Goal: Task Accomplishment & Management: Complete application form

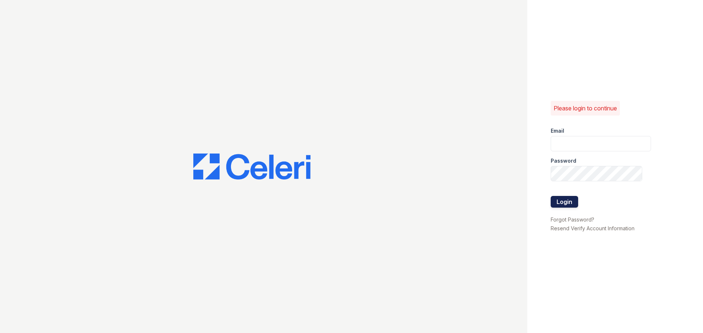
type input "ASzwajkowski@trinity-pm.com"
click at [567, 201] on button "Login" at bounding box center [564, 202] width 27 height 12
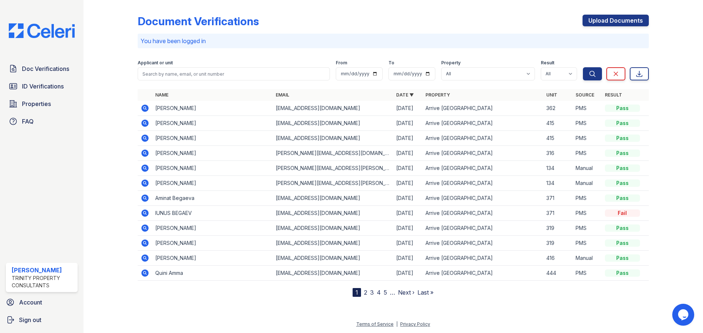
click at [145, 108] on icon at bounding box center [144, 108] width 2 height 2
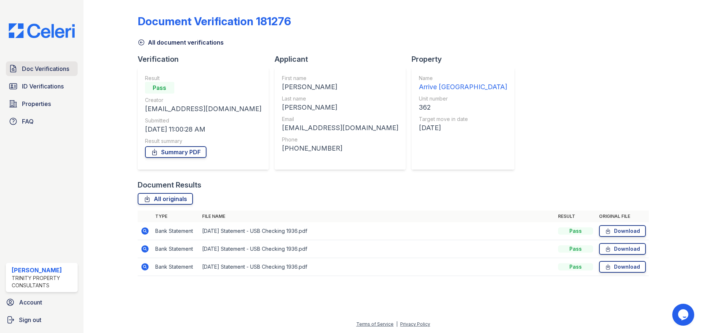
click at [44, 73] on span "Doc Verifications" at bounding box center [45, 68] width 47 height 9
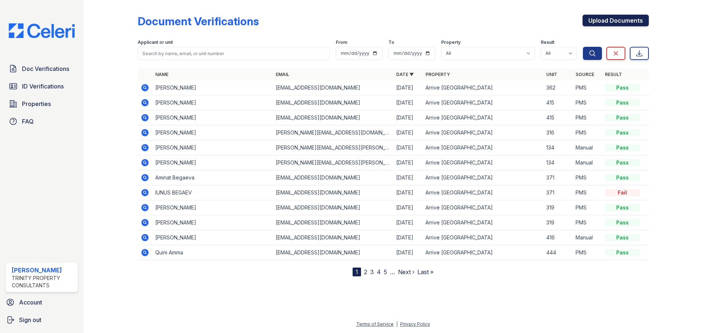
click at [590, 21] on link "Upload Documents" at bounding box center [615, 21] width 66 height 12
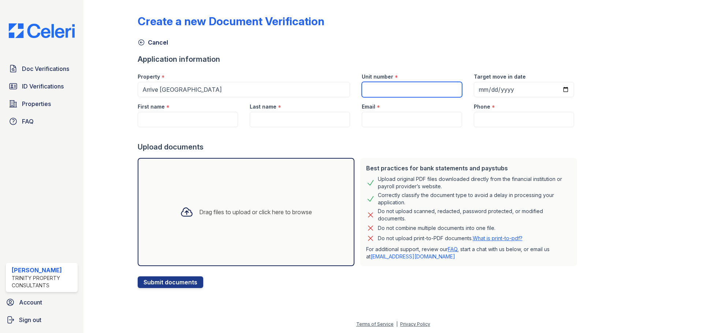
click at [425, 83] on input "Unit number" at bounding box center [412, 89] width 100 height 15
type input "362"
click at [555, 89] on input "Target move in date" at bounding box center [524, 89] width 100 height 15
type input "[DATE]"
click at [493, 118] on input "Phone" at bounding box center [524, 119] width 100 height 15
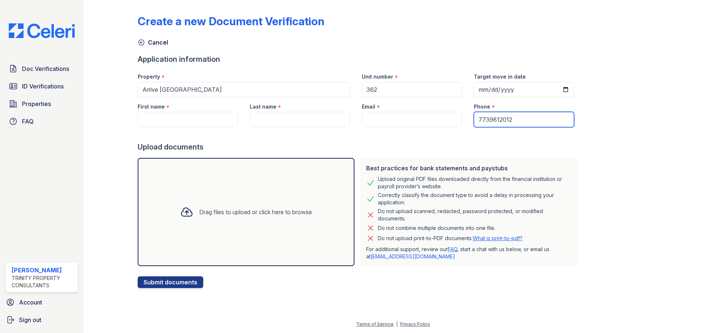
type input "7739812012"
paste input "[EMAIL_ADDRESS][DOMAIN_NAME]"
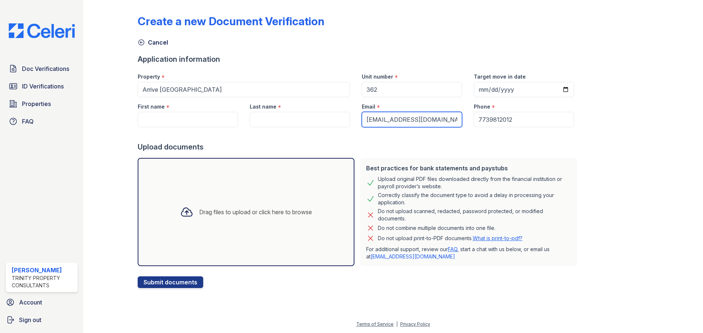
type input "[EMAIL_ADDRESS][DOMAIN_NAME]"
click at [284, 117] on input "Last name" at bounding box center [300, 119] width 100 height 15
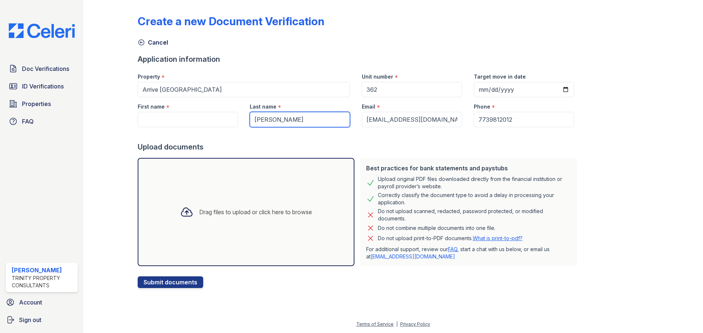
type input "[PERSON_NAME]"
click at [171, 120] on input "First name" at bounding box center [188, 119] width 100 height 15
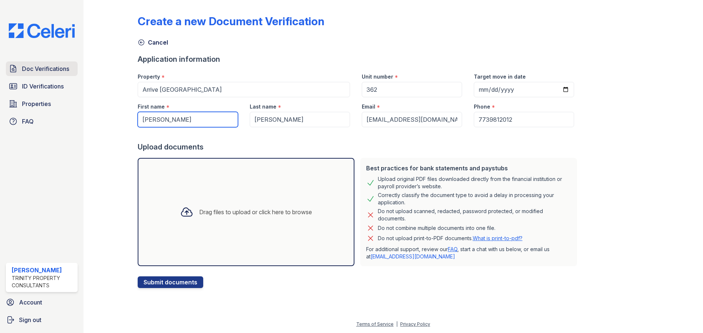
type input "[PERSON_NAME]"
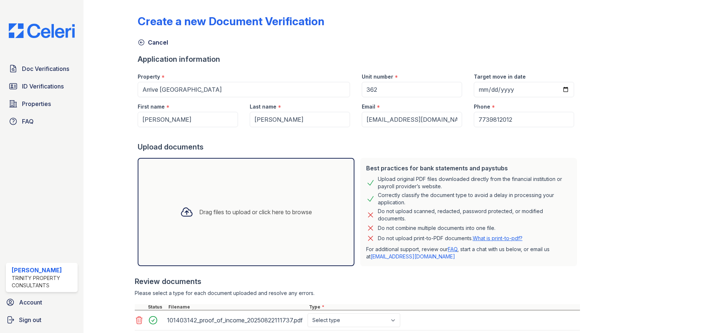
click at [115, 180] on div at bounding box center [116, 190] width 42 height 374
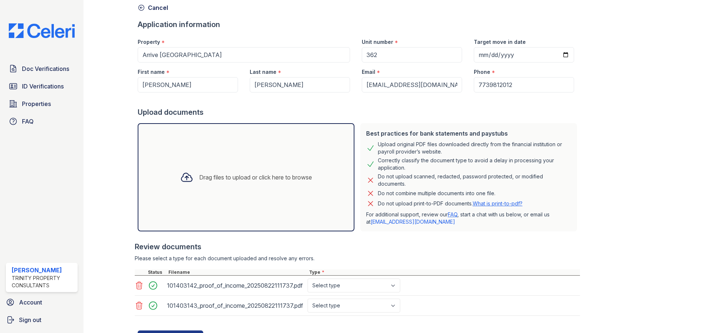
scroll to position [69, 0]
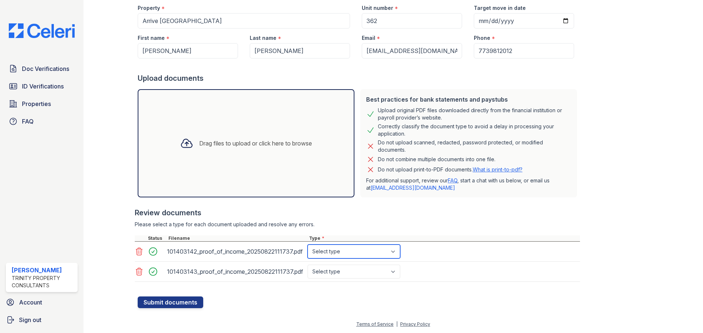
click at [338, 254] on select "Select type Paystub Bank Statement Offer Letter Tax Documents Benefit Award Let…" at bounding box center [353, 252] width 93 height 14
select select "paystub"
click at [307, 245] on select "Select type Paystub Bank Statement Offer Letter Tax Documents Benefit Award Let…" at bounding box center [353, 252] width 93 height 14
drag, startPoint x: 330, startPoint y: 269, endPoint x: 330, endPoint y: 273, distance: 4.4
click at [330, 269] on select "Select type Paystub Bank Statement Offer Letter Tax Documents Benefit Award Let…" at bounding box center [353, 272] width 93 height 14
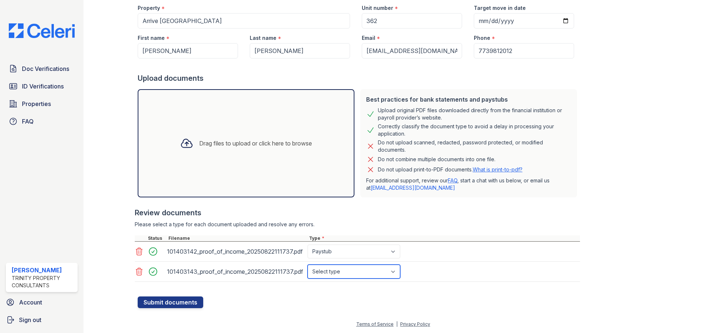
select select "paystub"
click at [307, 265] on select "Select type Paystub Bank Statement Offer Letter Tax Documents Benefit Award Let…" at bounding box center [353, 272] width 93 height 14
click at [182, 302] on button "Submit documents" at bounding box center [171, 303] width 66 height 12
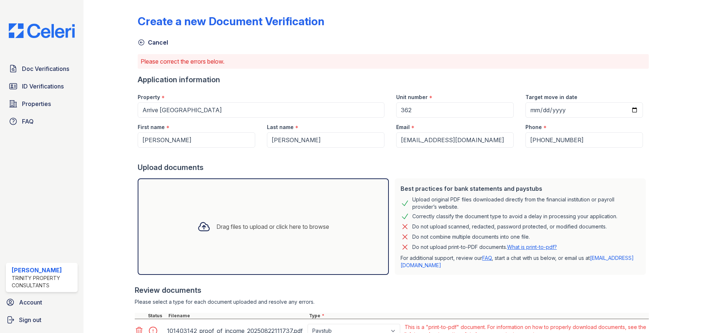
scroll to position [85, 0]
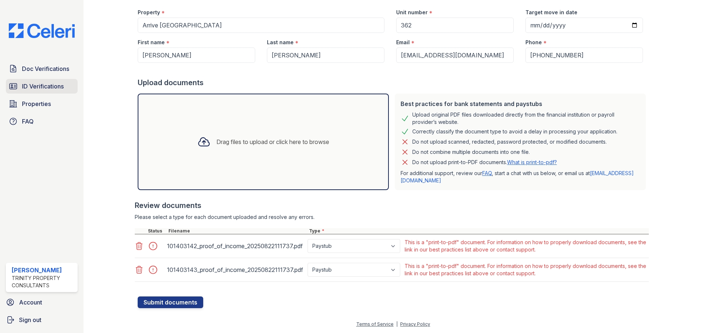
click at [57, 89] on span "ID Verifications" at bounding box center [43, 86] width 42 height 9
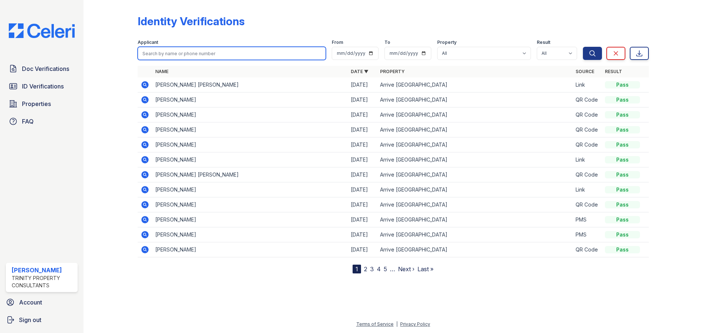
click at [162, 52] on input "search" at bounding box center [232, 53] width 188 height 13
type input "[PERSON_NAME]"
click at [583, 47] on button "Search" at bounding box center [592, 53] width 19 height 13
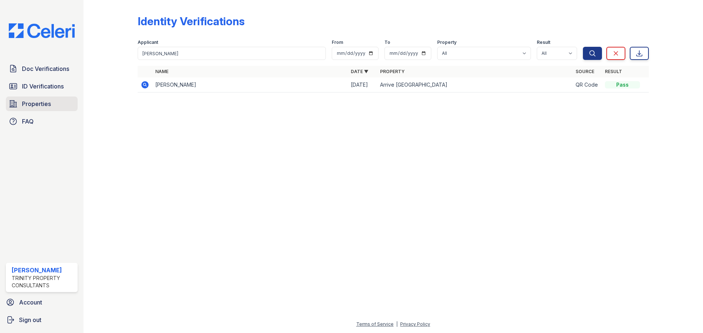
click at [59, 107] on link "Properties" at bounding box center [42, 104] width 72 height 15
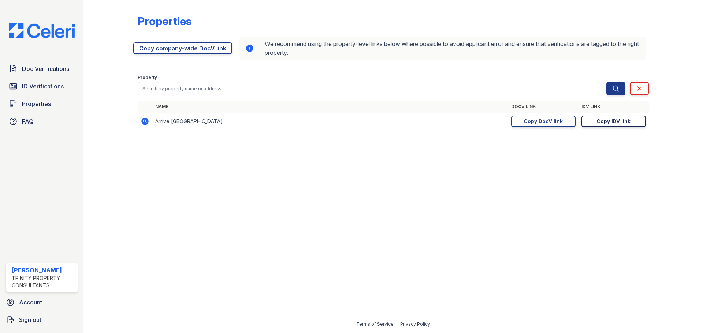
click at [603, 122] on div "Copy IDV link" at bounding box center [613, 121] width 34 height 7
click at [39, 73] on span "Doc Verifications" at bounding box center [45, 68] width 47 height 9
